Goal: Find specific page/section: Find specific page/section

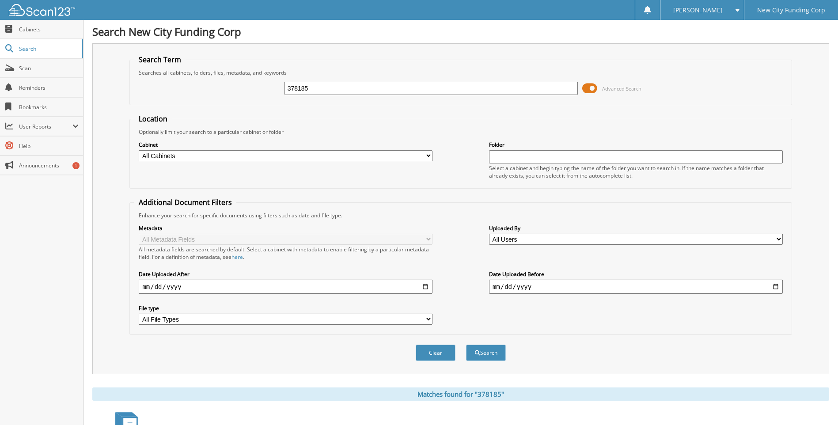
scroll to position [103, 0]
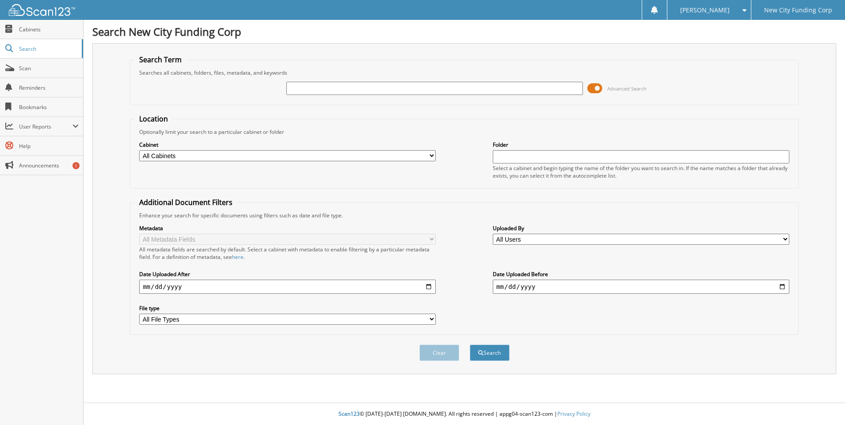
click at [332, 88] on input "text" at bounding box center [434, 88] width 296 height 13
type input "371659"
click at [470, 345] on button "Search" at bounding box center [490, 353] width 40 height 16
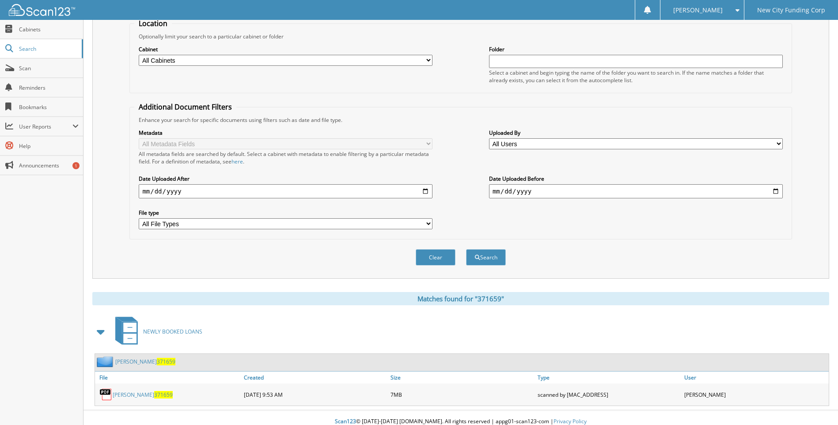
scroll to position [103, 0]
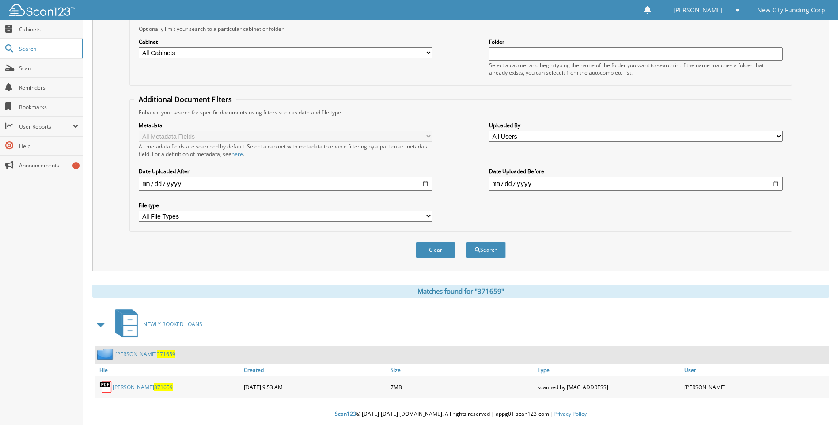
click at [134, 389] on link "[PERSON_NAME] 371659" at bounding box center [143, 387] width 60 height 8
